Goal: Information Seeking & Learning: Find specific page/section

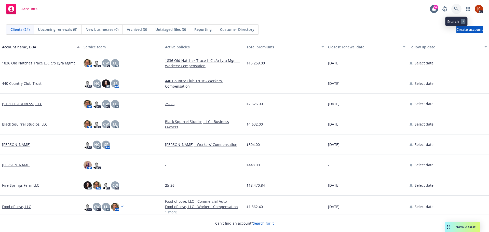
click at [456, 9] on icon at bounding box center [456, 9] width 5 height 5
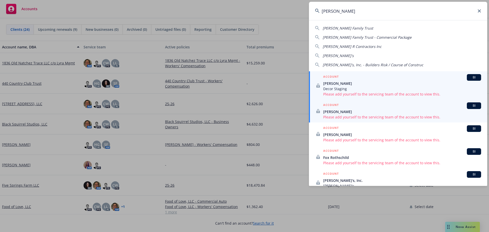
scroll to position [14, 0]
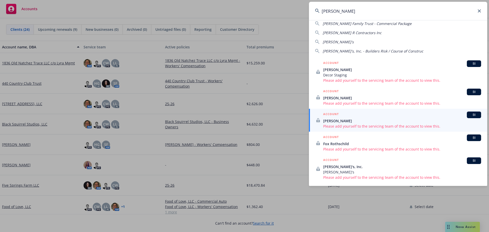
type input "[PERSON_NAME]"
